Goal: Task Accomplishment & Management: Manage account settings

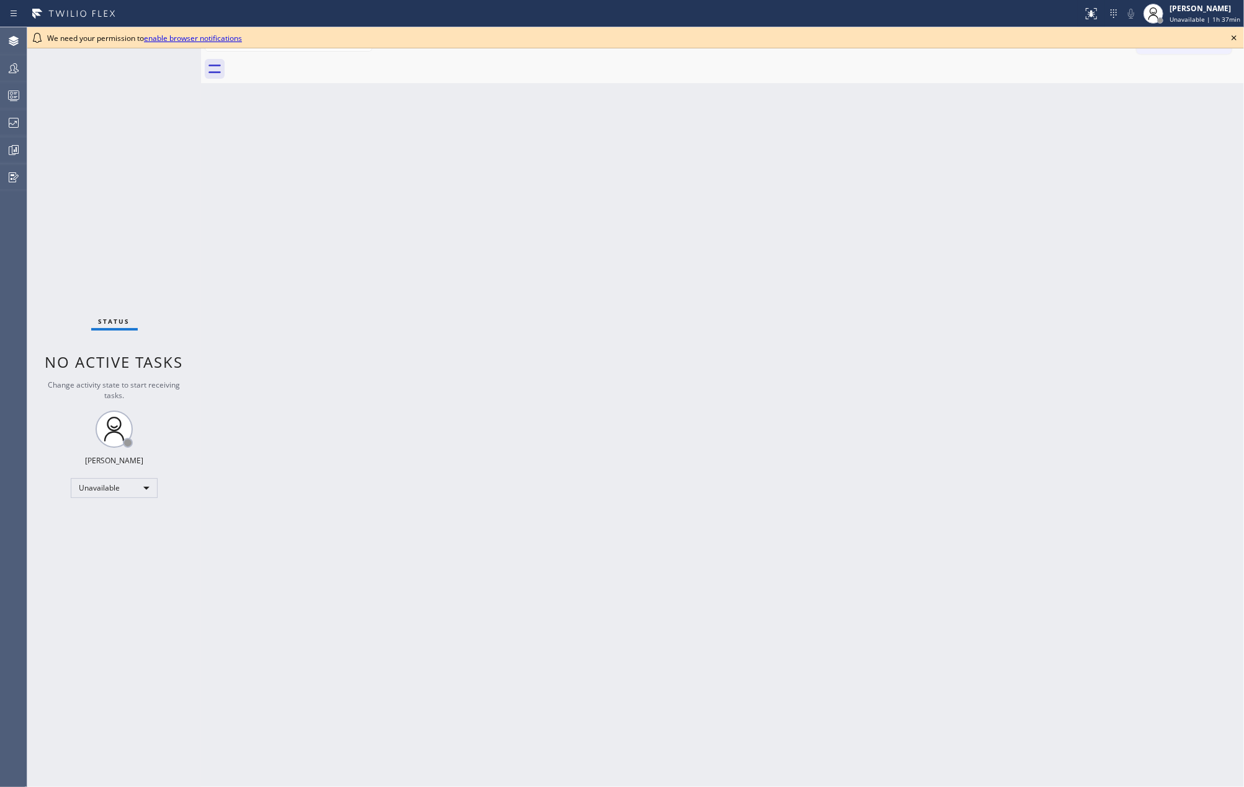
drag, startPoint x: 509, startPoint y: 222, endPoint x: 493, endPoint y: 225, distance: 16.9
click at [509, 222] on div "Back to Dashboard Change Sender ID Customers Technicians Select a contact Outbo…" at bounding box center [722, 407] width 1043 height 760
click at [19, 152] on icon at bounding box center [13, 150] width 15 height 15
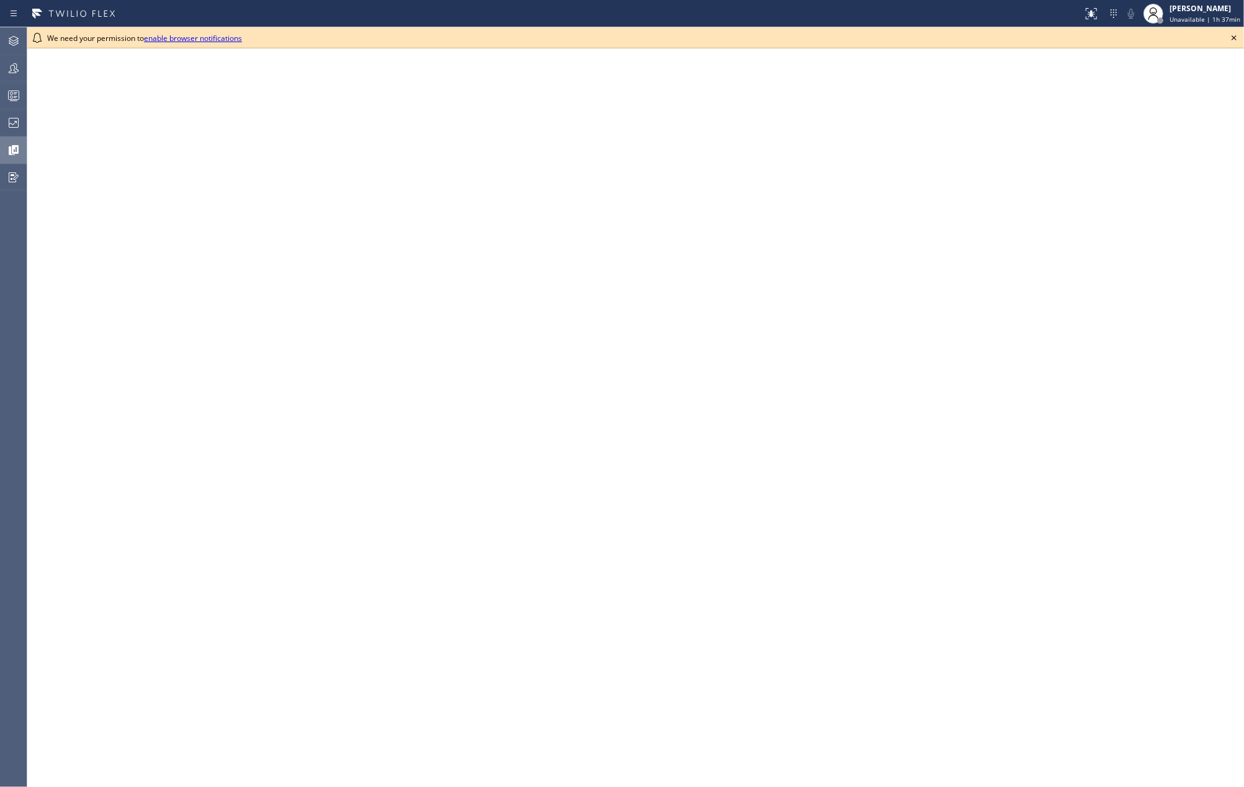
click at [1231, 33] on icon at bounding box center [1233, 37] width 15 height 15
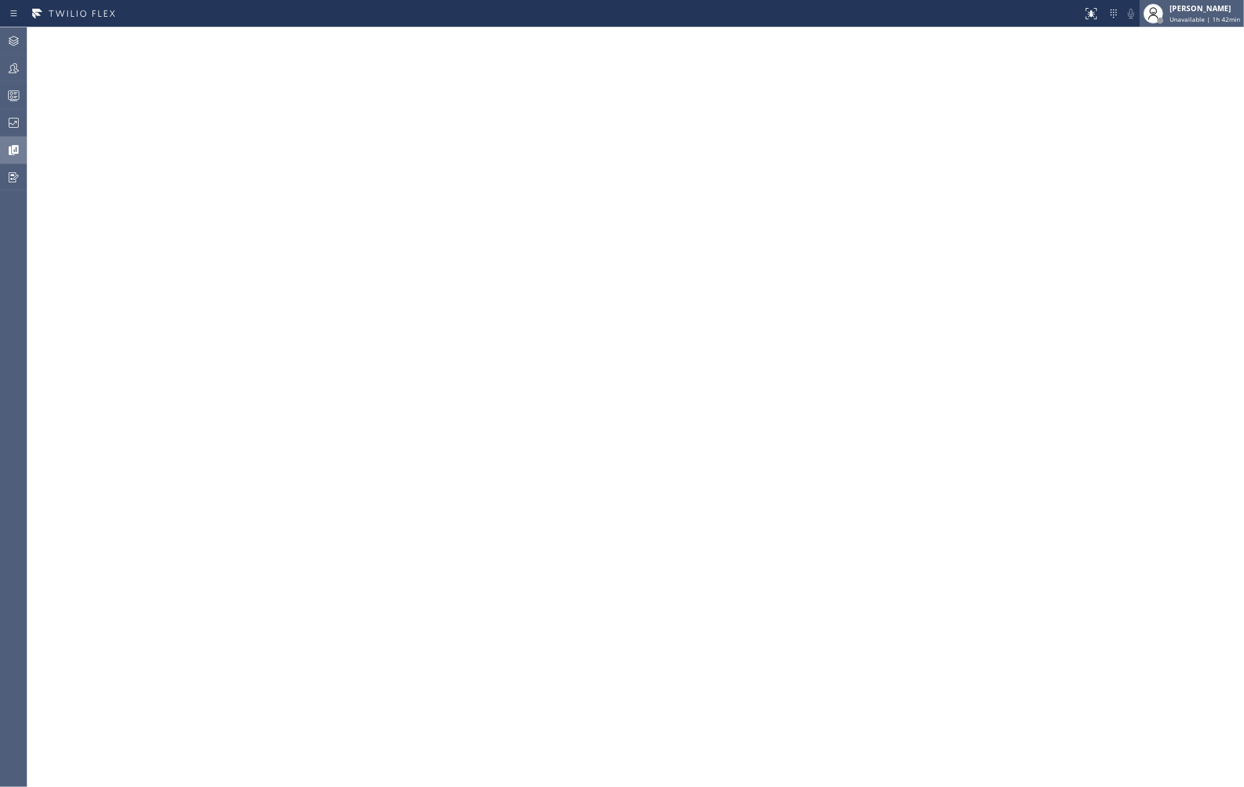
click at [1181, 4] on div "[PERSON_NAME]" at bounding box center [1204, 8] width 71 height 11
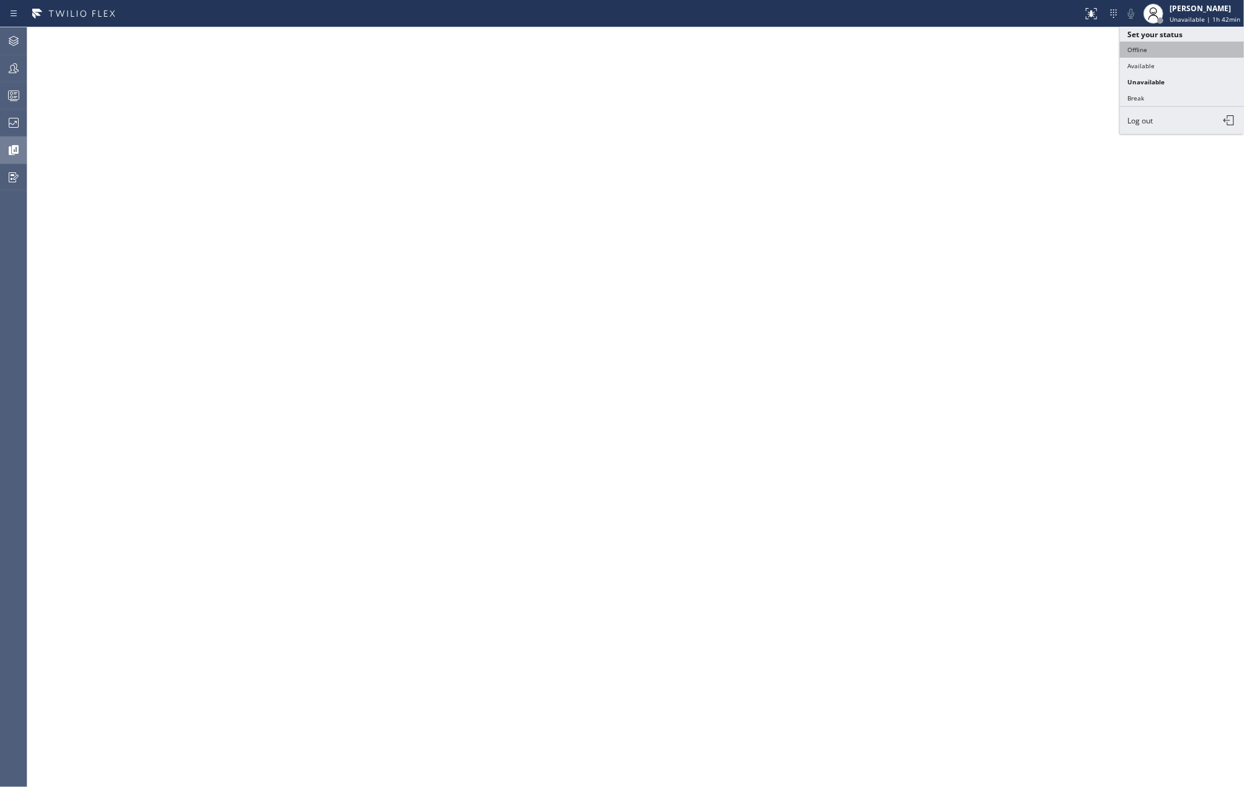
click at [1152, 47] on button "Offline" at bounding box center [1182, 50] width 124 height 16
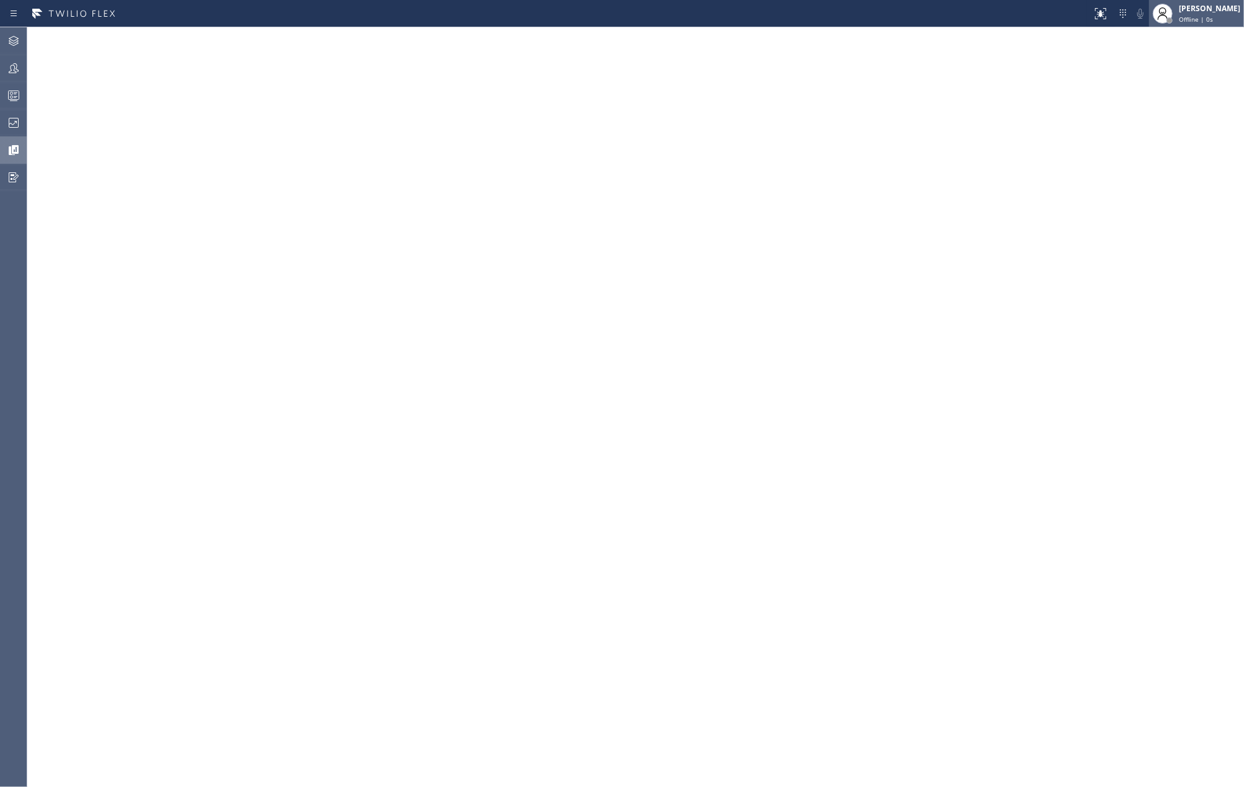
click at [1174, 16] on div at bounding box center [1169, 20] width 9 height 9
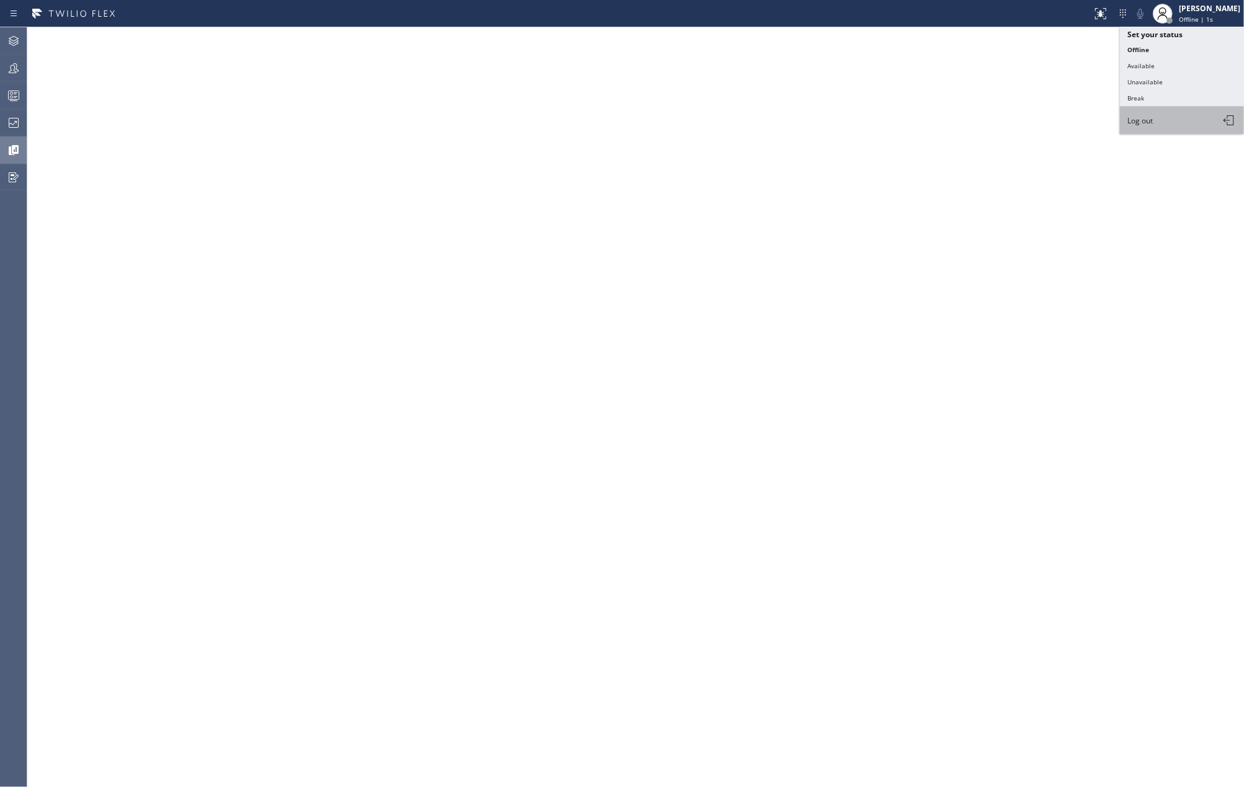
click at [1162, 118] on button "Log out" at bounding box center [1182, 120] width 124 height 27
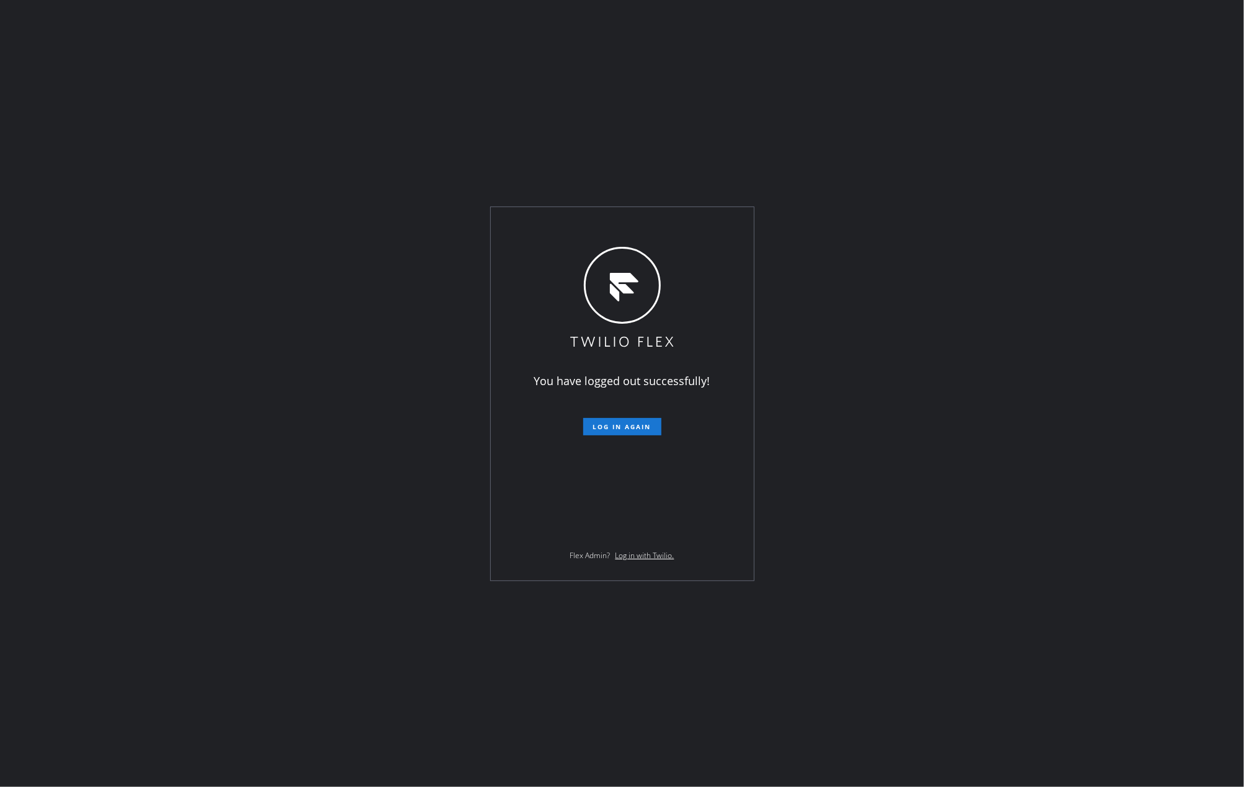
click at [547, 58] on div "You have logged out successfully! Log in again Flex Admin? Log in with Twilio." at bounding box center [622, 393] width 1244 height 787
